Goal: Information Seeking & Learning: Find specific fact

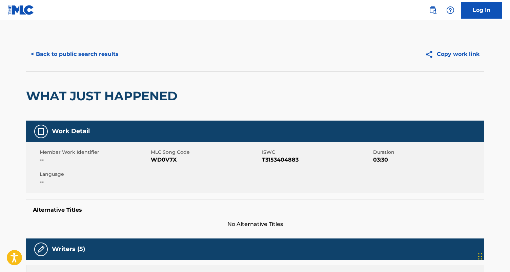
click at [17, 5] on img at bounding box center [21, 10] width 26 height 10
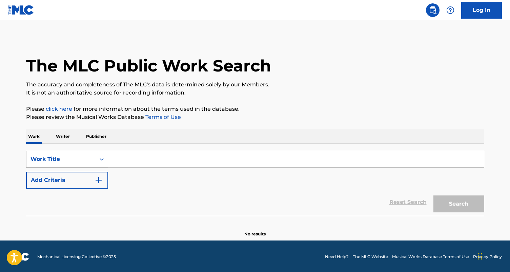
click at [95, 156] on div "Work Title" at bounding box center [60, 159] width 69 height 13
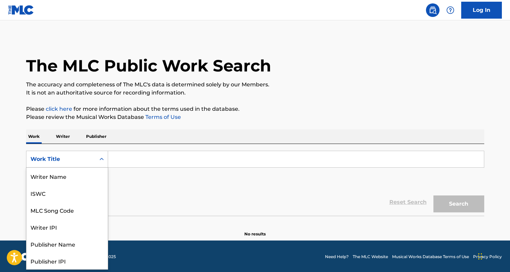
scroll to position [34, 0]
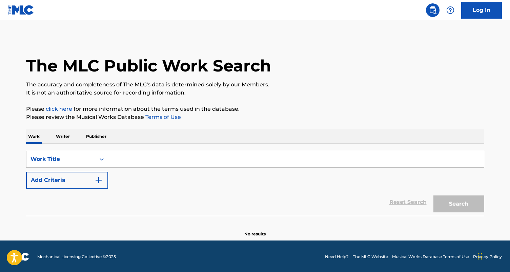
click at [137, 157] on input "Search Form" at bounding box center [296, 159] width 376 height 16
paste input "THICK AND THIN [[PERSON_NAME], [PERSON_NAME], [PERSON_NAME], [PERSON_NAME]]"
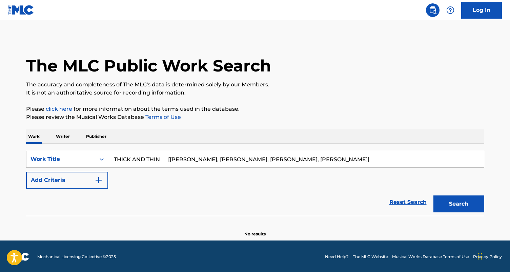
drag, startPoint x: 166, startPoint y: 161, endPoint x: 172, endPoint y: 169, distance: 10.9
click at [172, 169] on div "SearchWithCriteria26bdd599-7d9a-4949-8638-e84b8da1432e Work Title THICK AND THI…" at bounding box center [255, 170] width 458 height 38
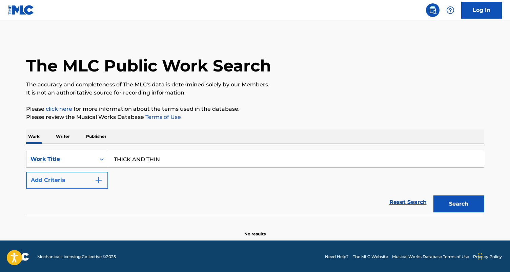
type input "THICK AND THIN"
click at [88, 180] on button "Add Criteria" at bounding box center [67, 180] width 82 height 17
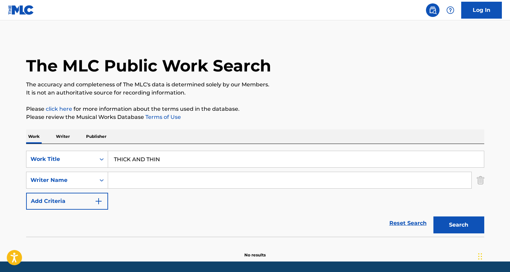
click at [130, 177] on input "Search Form" at bounding box center [289, 180] width 363 height 16
paste input "[[PERSON_NAME], [PERSON_NAME], [PERSON_NAME], [PERSON_NAME]]"
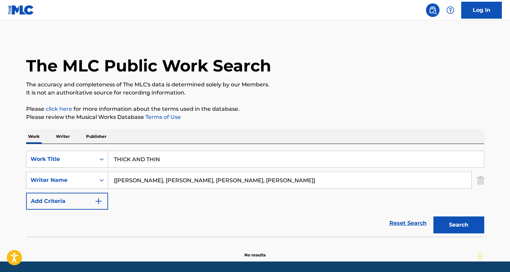
click at [433, 216] on button "Search" at bounding box center [458, 224] width 51 height 17
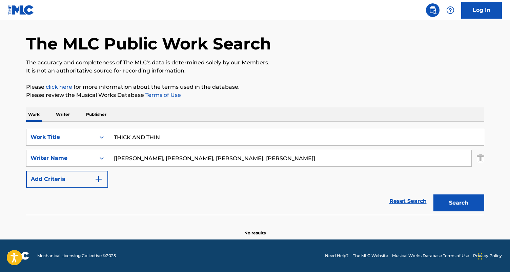
click at [127, 158] on input "[[PERSON_NAME], [PERSON_NAME], [PERSON_NAME], [PERSON_NAME]]" at bounding box center [289, 158] width 363 height 16
click at [263, 161] on input "[PERSON_NAME], [PERSON_NAME], [PERSON_NAME], [PERSON_NAME]]" at bounding box center [289, 158] width 363 height 16
click at [433, 194] on button "Search" at bounding box center [458, 202] width 51 height 17
drag, startPoint x: 144, startPoint y: 159, endPoint x: 158, endPoint y: 181, distance: 25.9
click at [158, 181] on div "SearchWithCriteria26bdd599-7d9a-4949-8638-e84b8da1432e Work Title THICK AND THI…" at bounding box center [255, 158] width 458 height 59
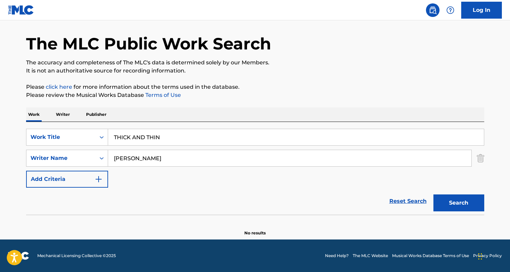
type input "[PERSON_NAME]"
click at [433, 194] on button "Search" at bounding box center [458, 202] width 51 height 17
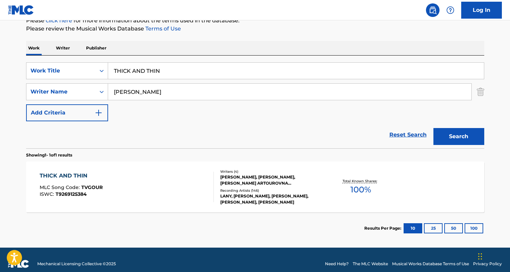
scroll to position [97, 0]
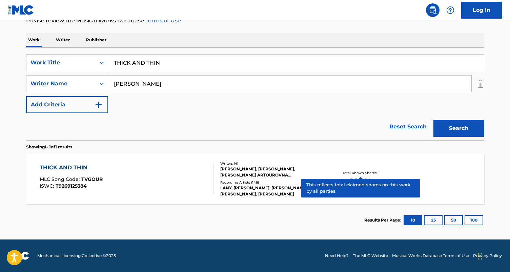
click at [349, 171] on p "Total Known Shares:" at bounding box center [360, 172] width 36 height 5
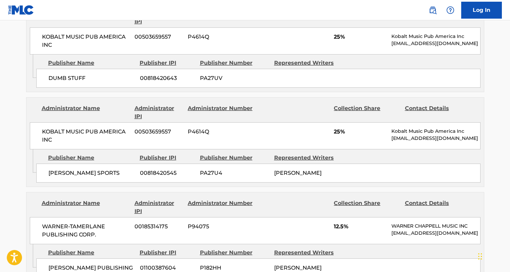
scroll to position [419, 0]
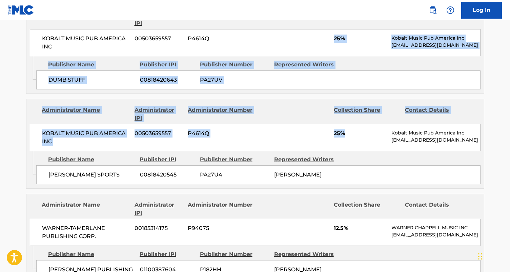
drag, startPoint x: 331, startPoint y: 59, endPoint x: 347, endPoint y: 154, distance: 95.9
click at [347, 154] on div "Publishers (4) Total shares: 100 % Publisher Name Publisher IPI Publisher Numbe…" at bounding box center [255, 102] width 458 height 362
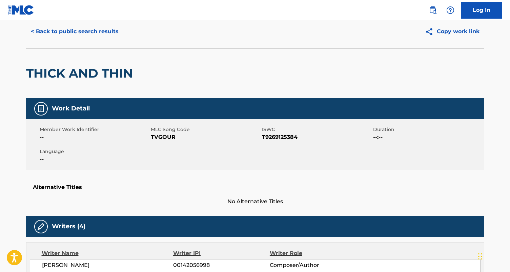
scroll to position [21, 0]
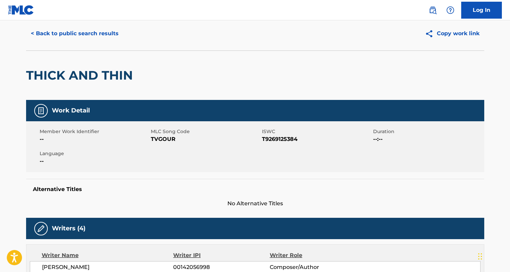
click at [158, 140] on span "TVGOUR" at bounding box center [205, 139] width 109 height 8
